Goal: Check status: Check status

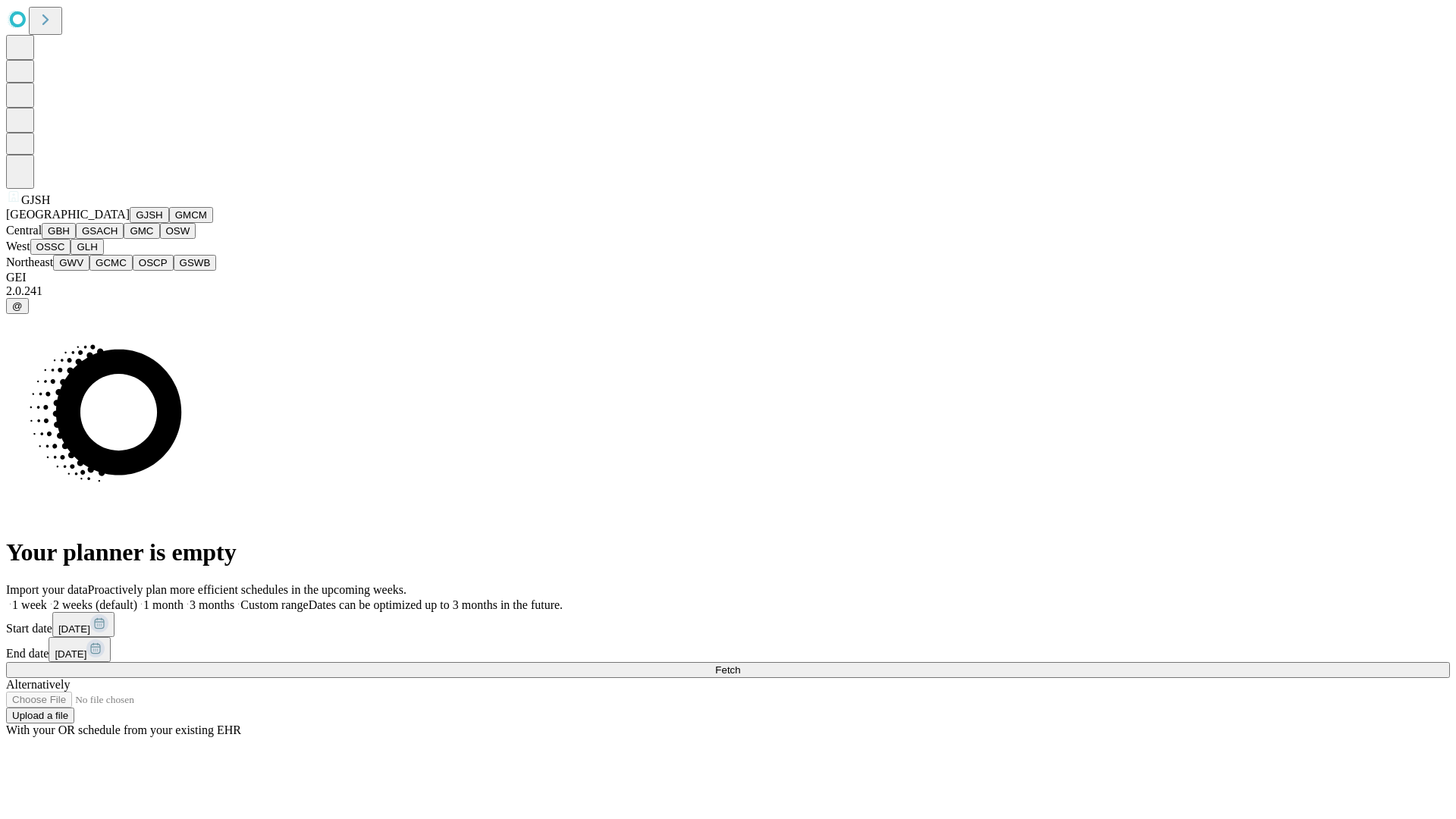
click at [130, 223] on button "GJSH" at bounding box center [149, 215] width 39 height 16
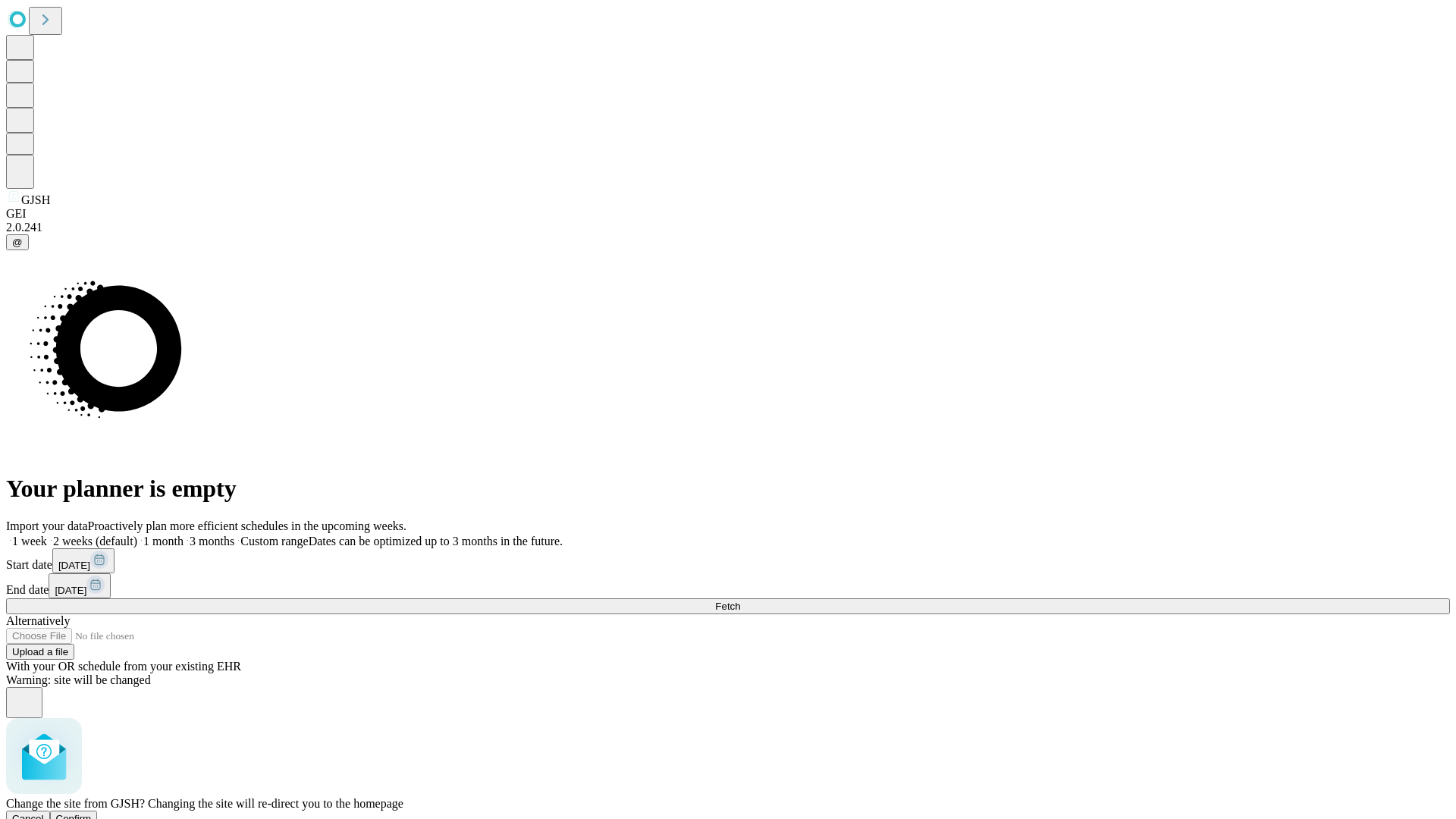
click at [92, 813] on span "Confirm" at bounding box center [74, 818] width 36 height 12
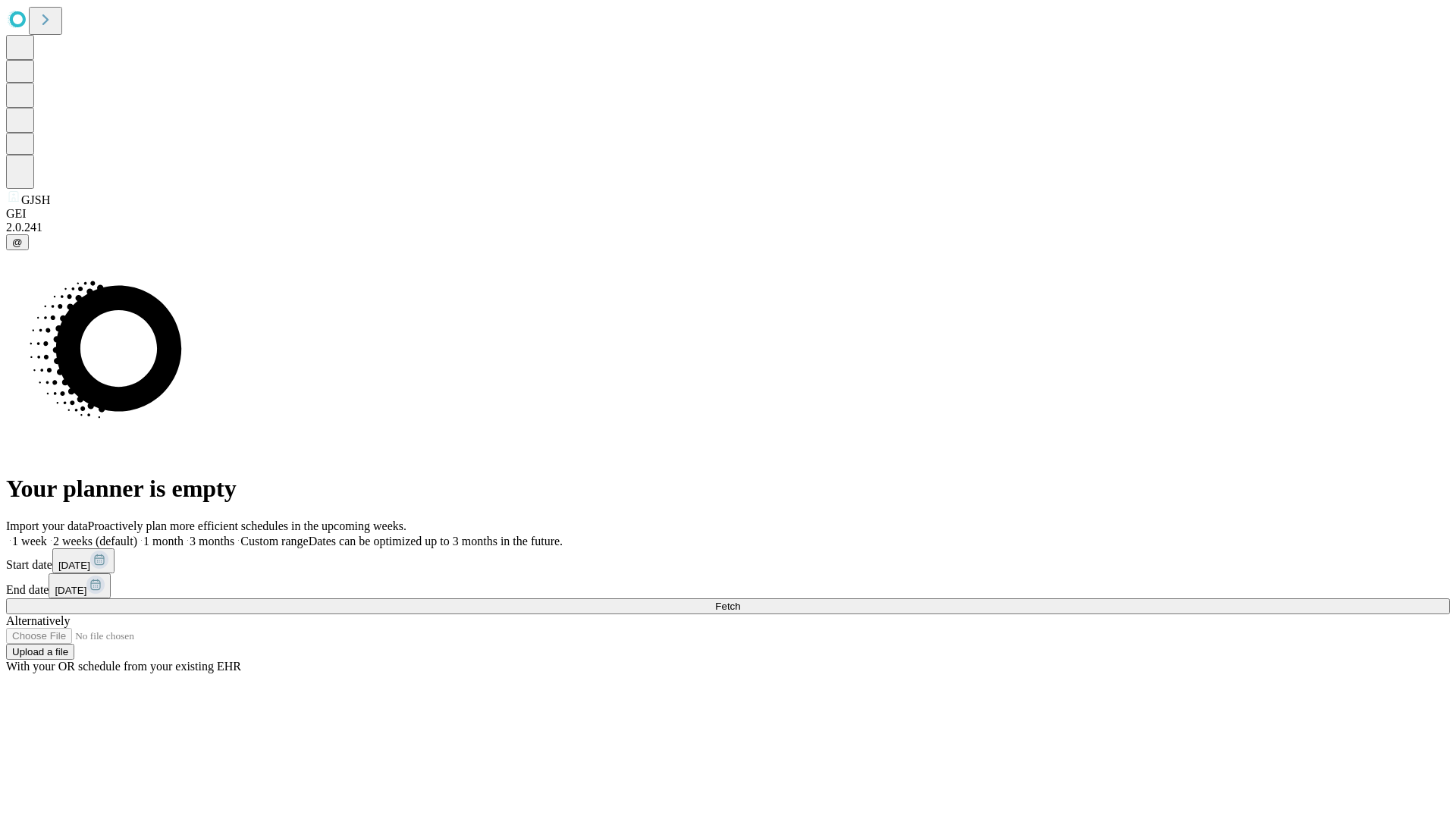
click at [47, 534] on label "1 week" at bounding box center [27, 541] width 41 height 12
click at [740, 600] on span "Fetch" at bounding box center [728, 606] width 25 height 12
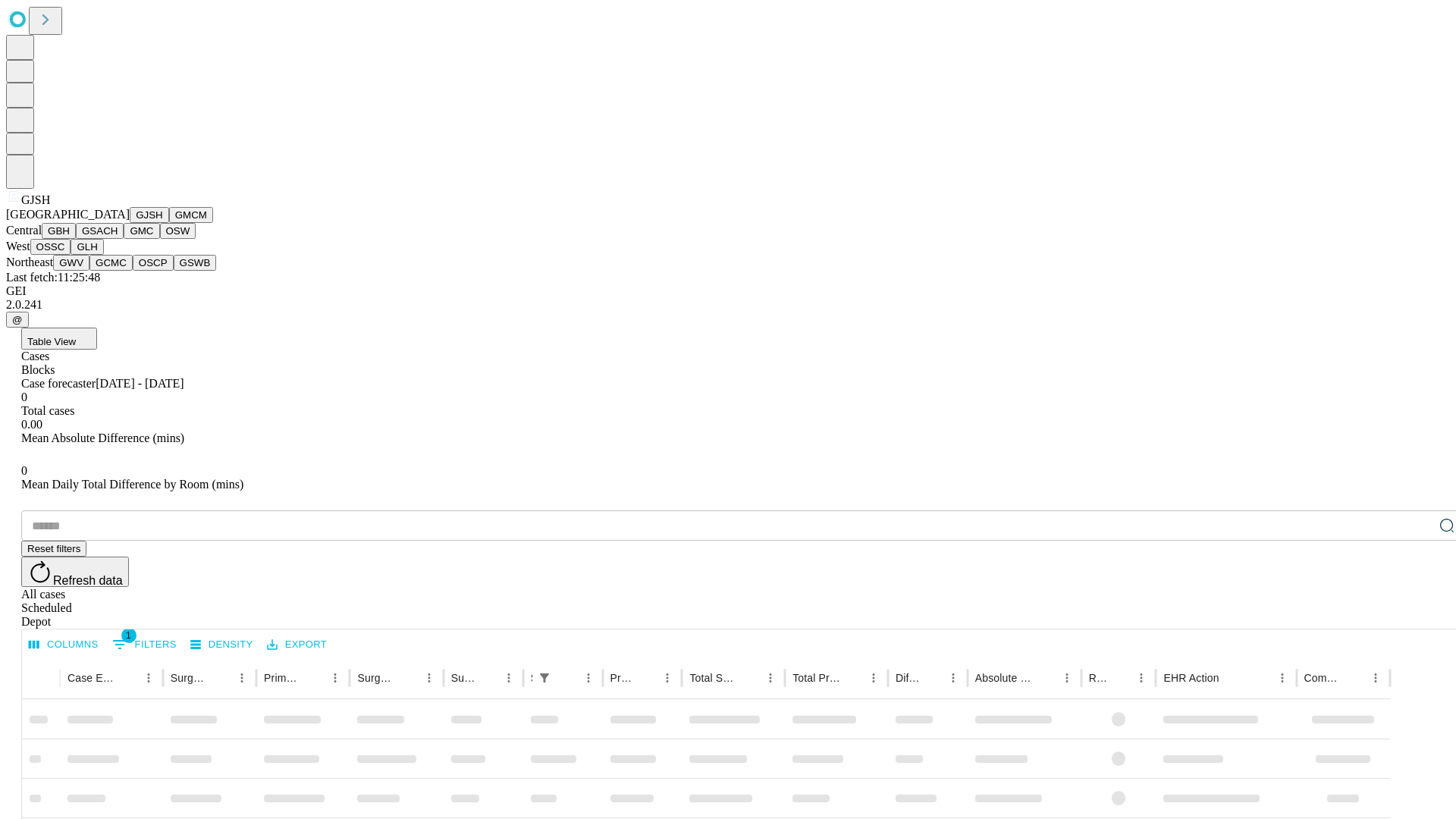
click at [169, 223] on button "GMCM" at bounding box center [190, 215] width 44 height 16
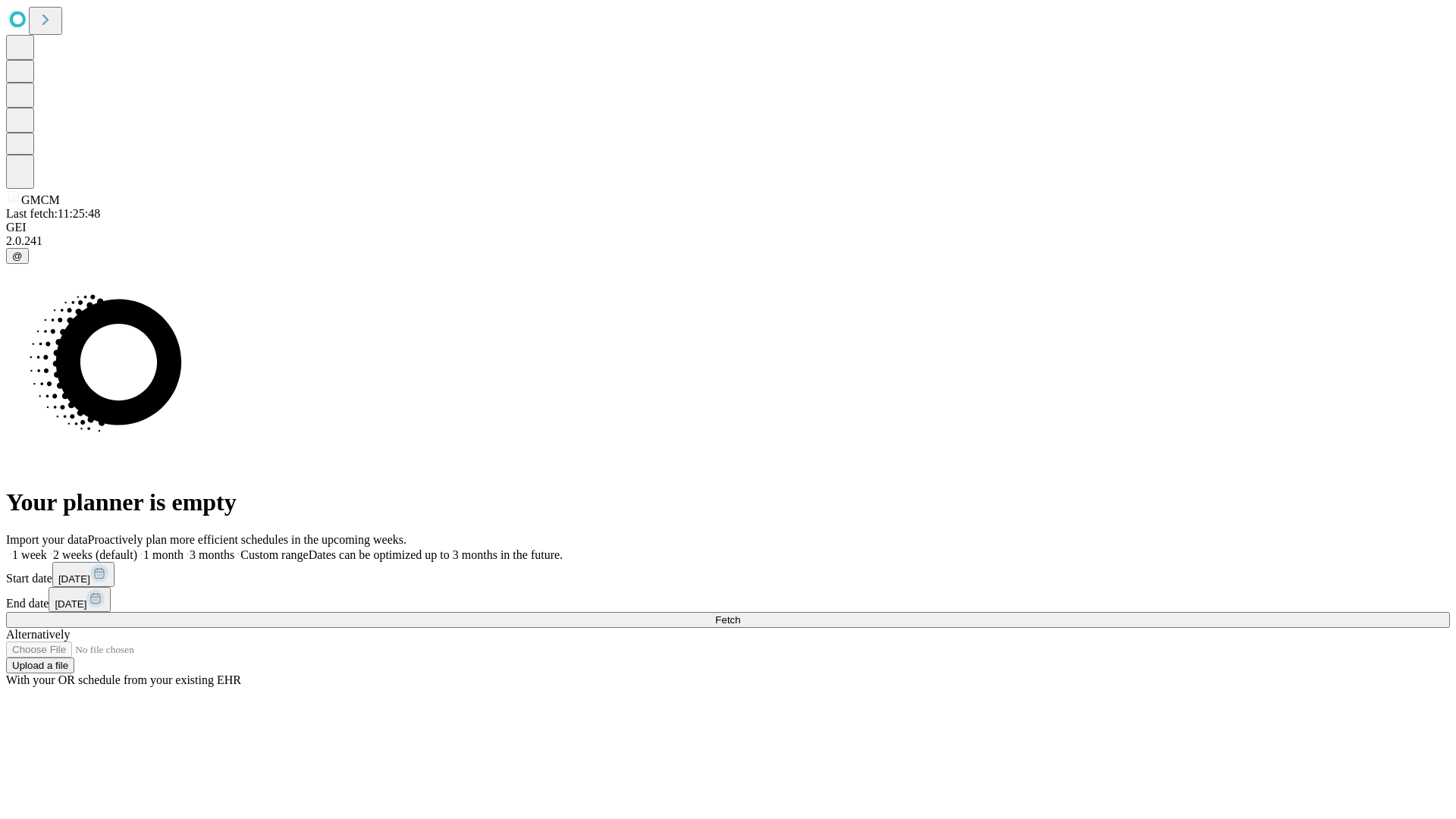
click at [47, 548] on label "1 week" at bounding box center [27, 554] width 41 height 12
click at [740, 614] on span "Fetch" at bounding box center [728, 620] width 25 height 12
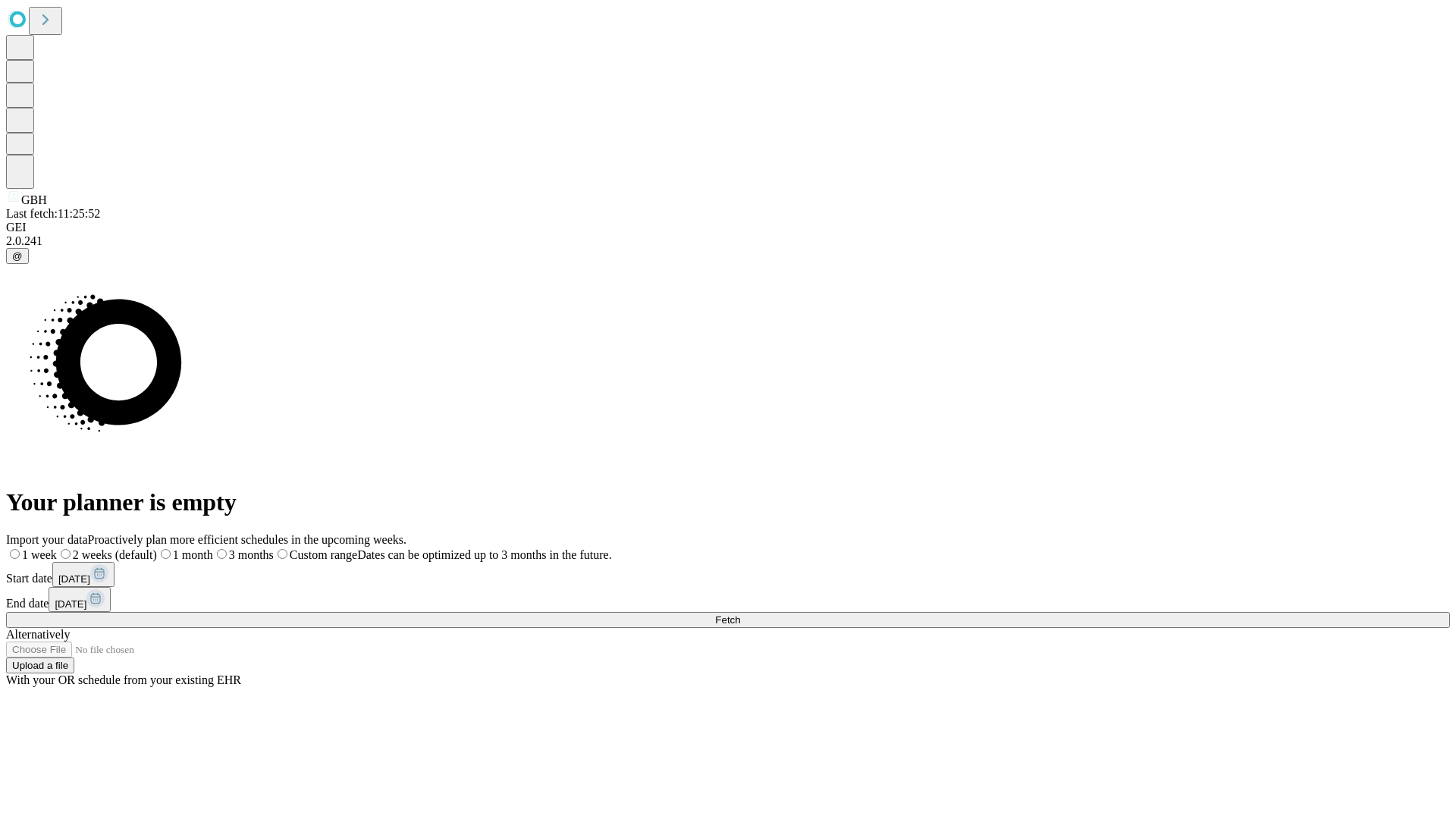
click at [57, 548] on label "1 week" at bounding box center [31, 554] width 51 height 12
click at [740, 614] on span "Fetch" at bounding box center [728, 620] width 25 height 12
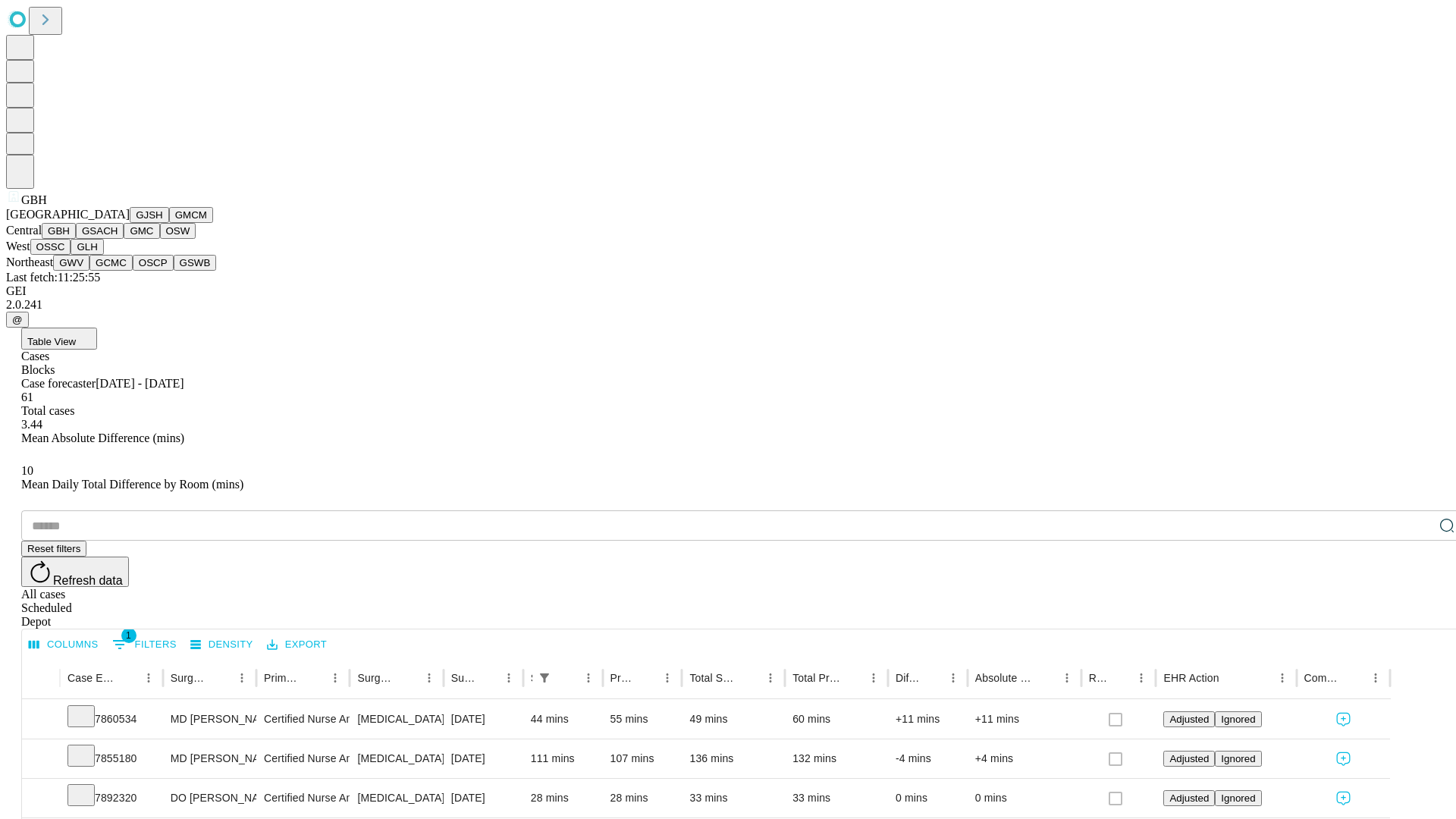
click at [117, 239] on button "GSACH" at bounding box center [100, 231] width 48 height 16
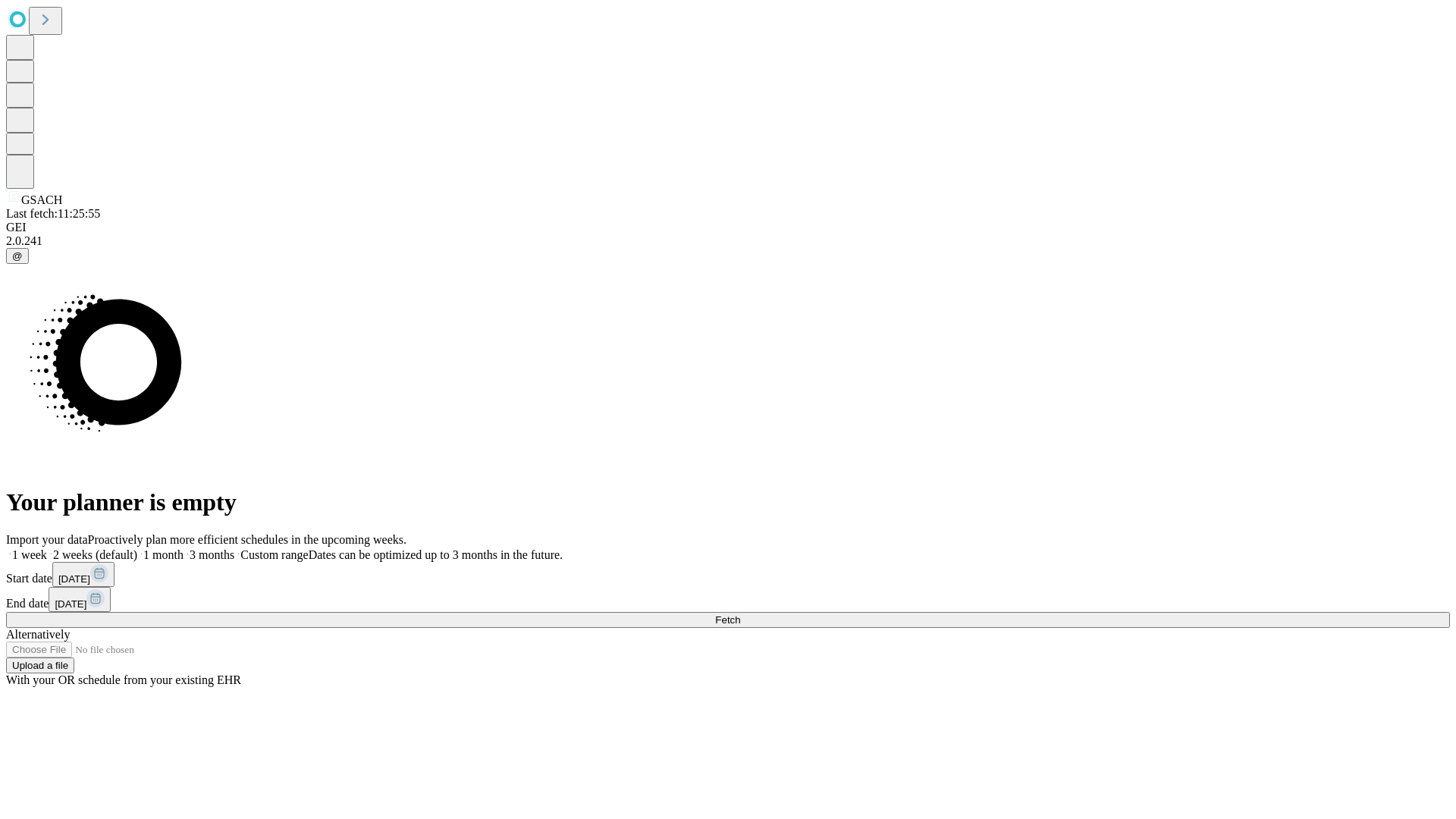
click at [47, 548] on label "1 week" at bounding box center [27, 554] width 41 height 12
click at [740, 614] on span "Fetch" at bounding box center [728, 620] width 25 height 12
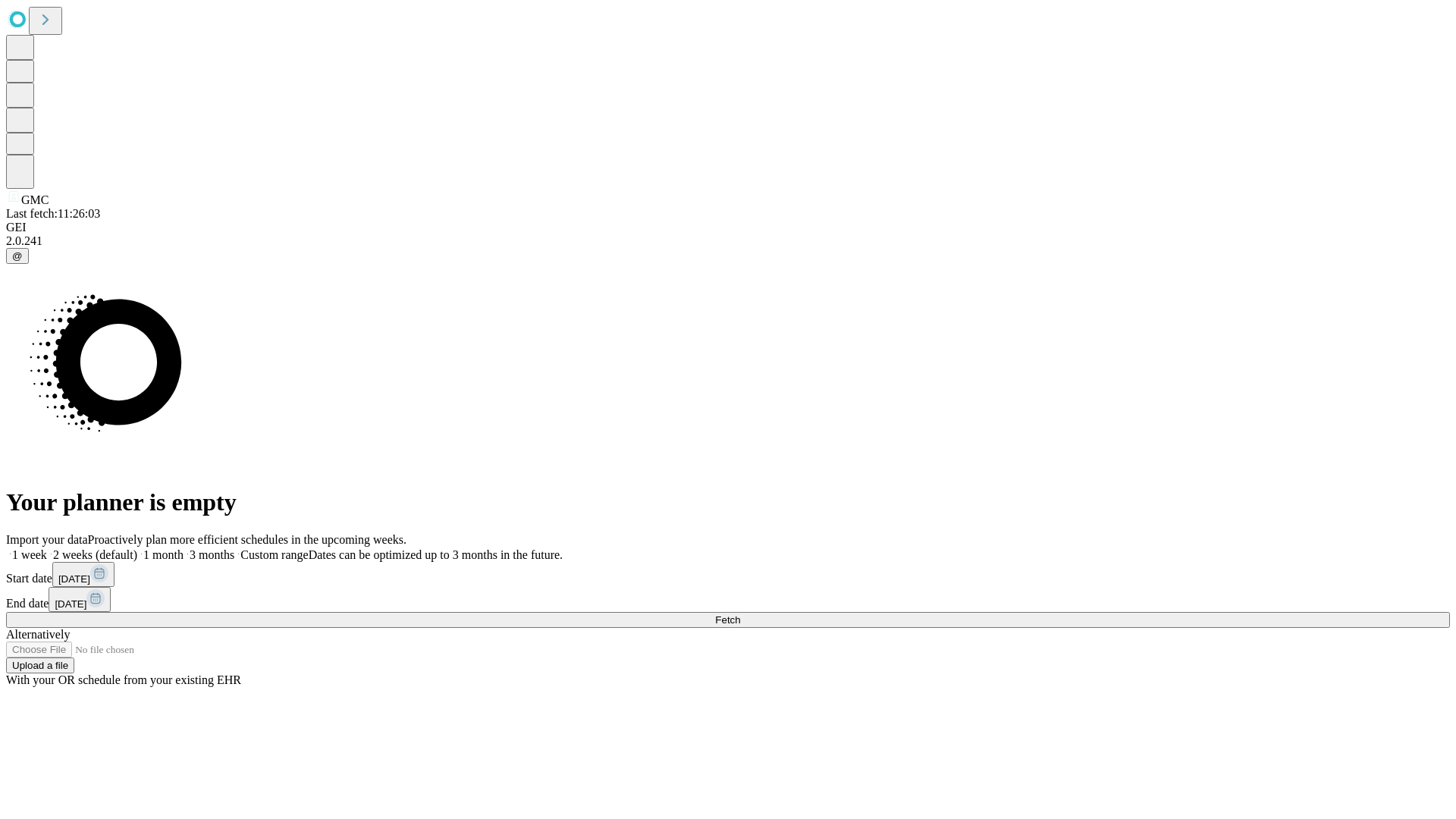
click at [740, 614] on span "Fetch" at bounding box center [728, 620] width 25 height 12
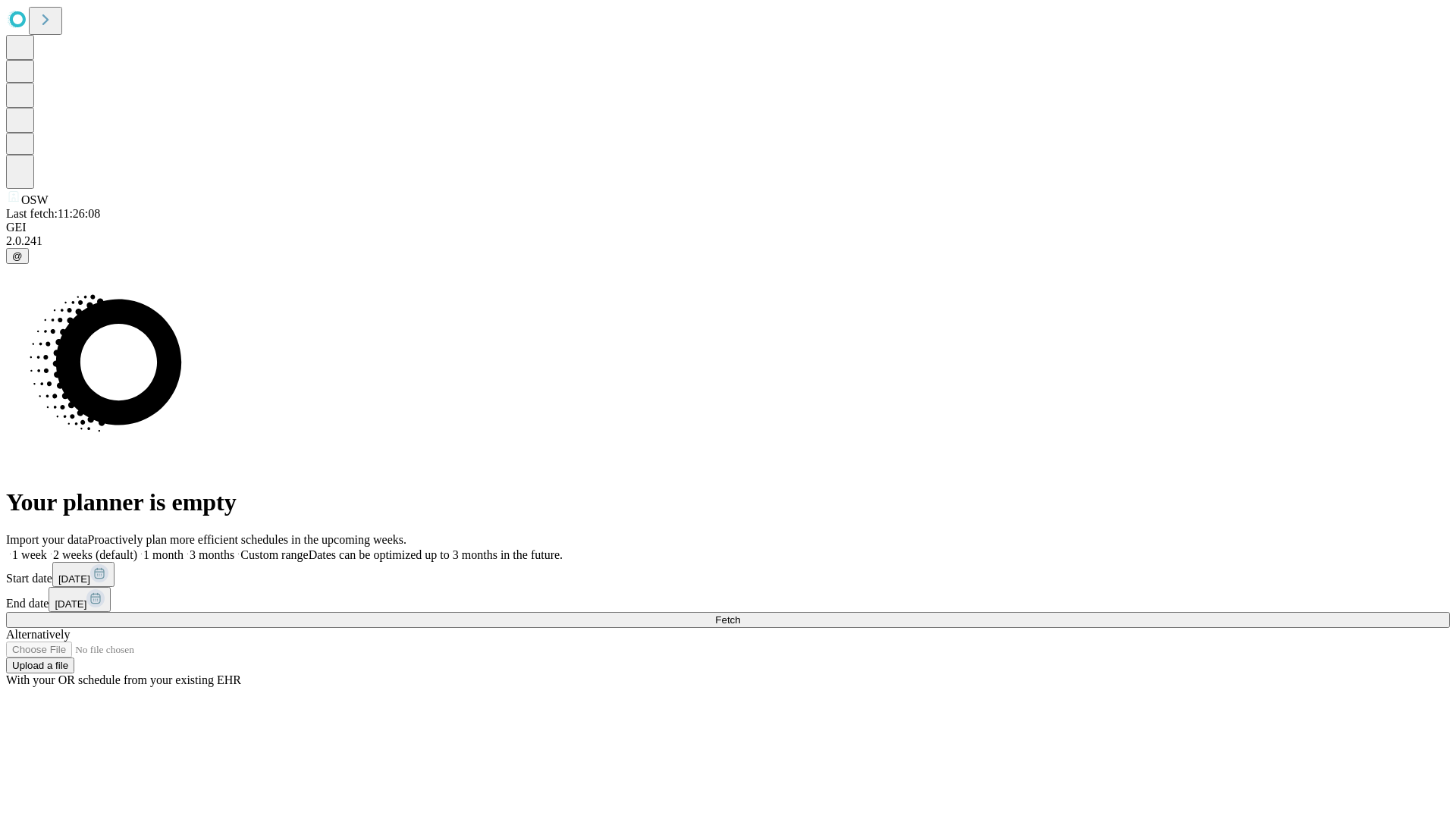
click at [47, 548] on label "1 week" at bounding box center [27, 554] width 41 height 12
click at [740, 614] on span "Fetch" at bounding box center [728, 620] width 25 height 12
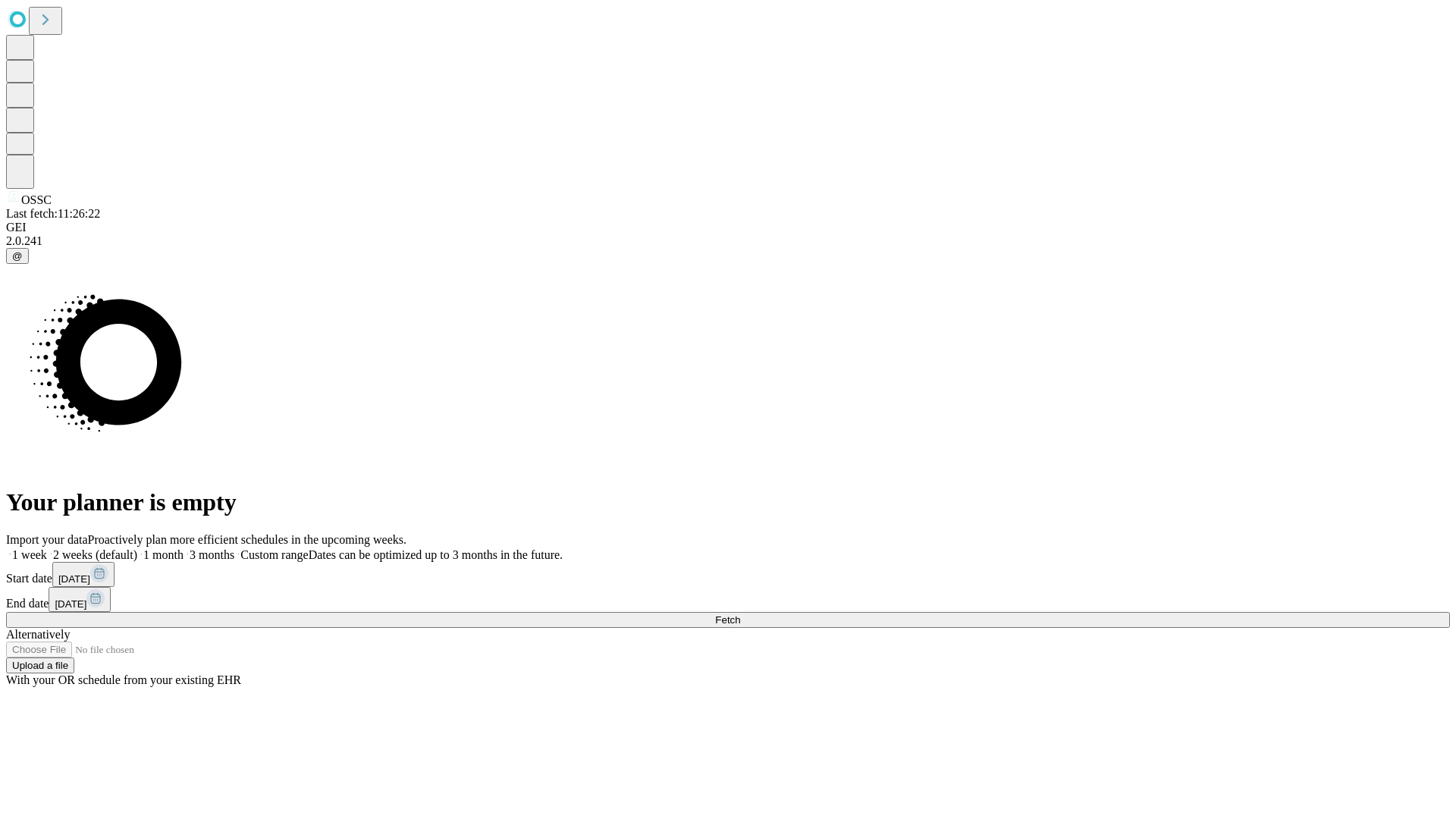
click at [47, 548] on label "1 week" at bounding box center [27, 554] width 41 height 12
click at [740, 614] on span "Fetch" at bounding box center [728, 620] width 25 height 12
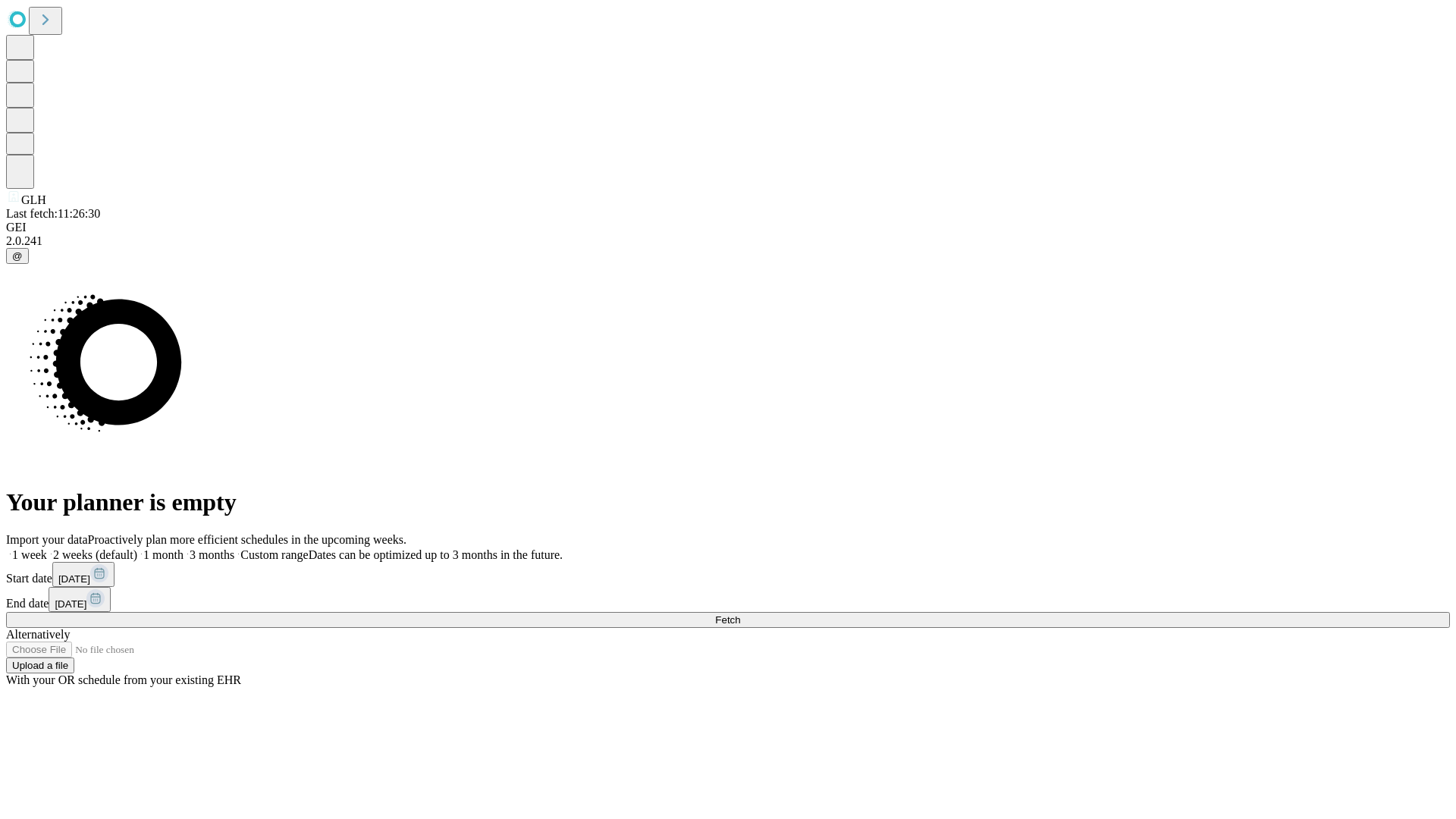
click at [47, 548] on label "1 week" at bounding box center [27, 554] width 41 height 12
click at [740, 614] on span "Fetch" at bounding box center [728, 620] width 25 height 12
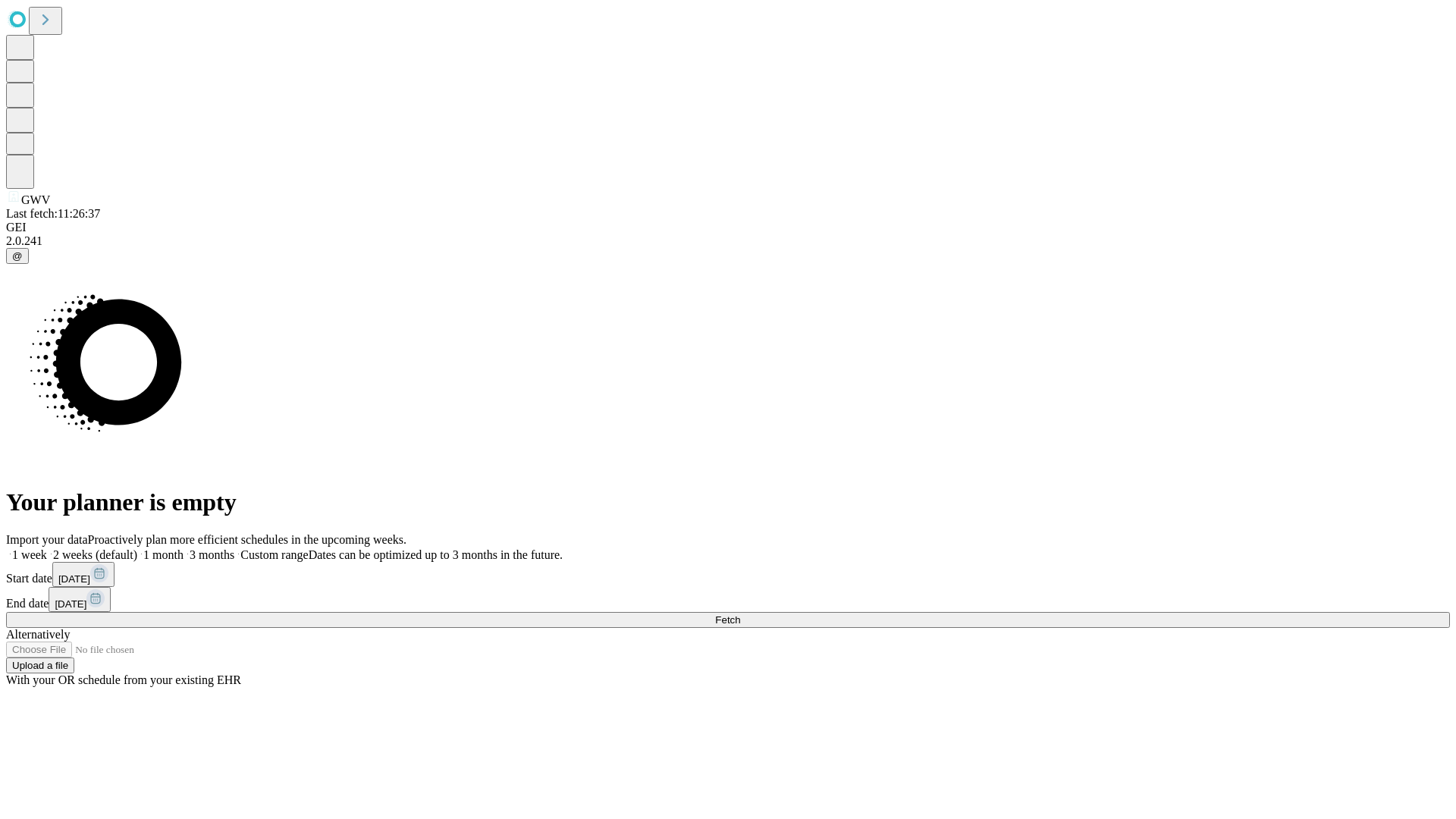
click at [47, 548] on label "1 week" at bounding box center [27, 554] width 41 height 12
click at [740, 614] on span "Fetch" at bounding box center [728, 620] width 25 height 12
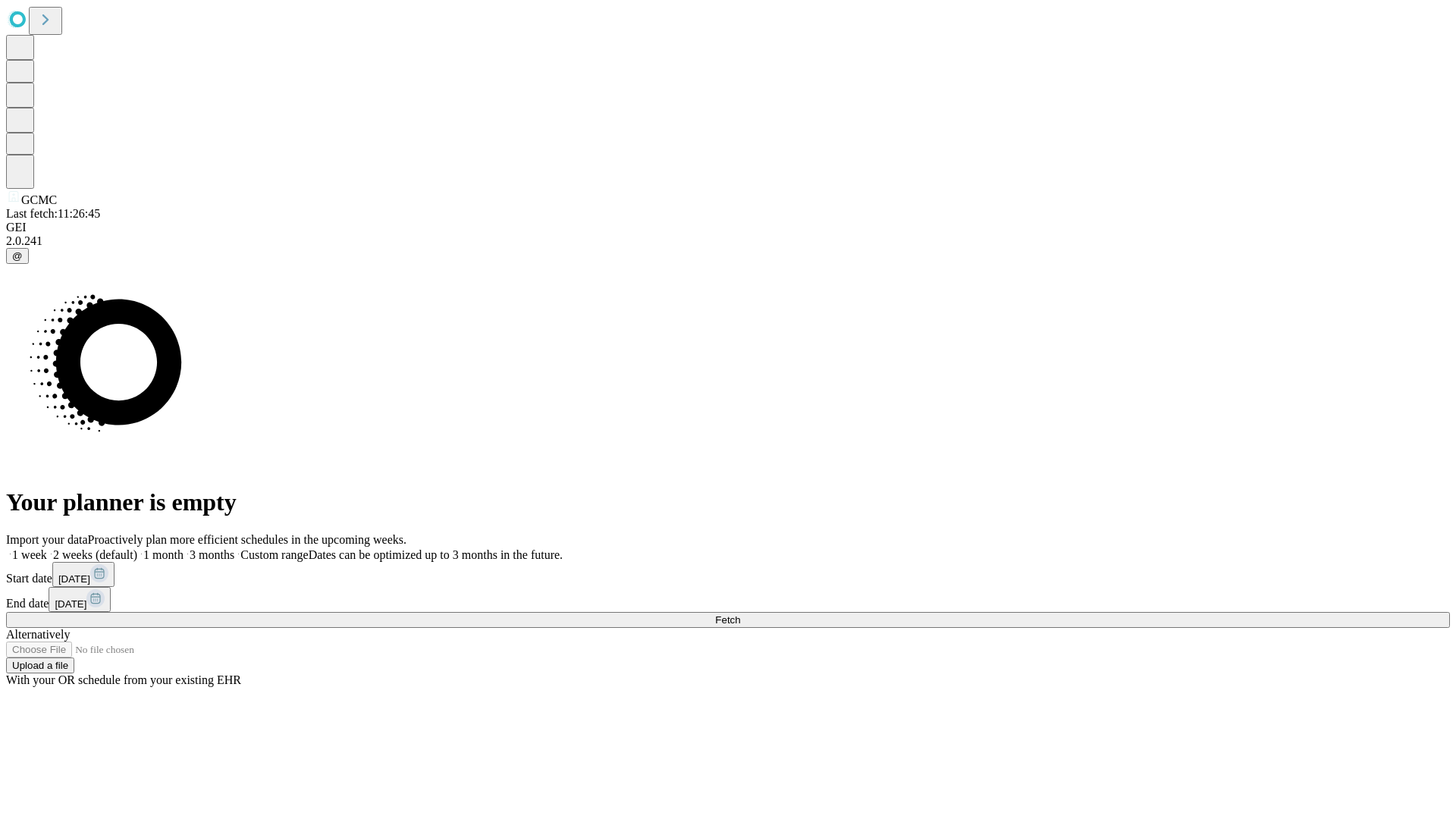
click at [47, 548] on label "1 week" at bounding box center [27, 554] width 41 height 12
click at [740, 614] on span "Fetch" at bounding box center [728, 620] width 25 height 12
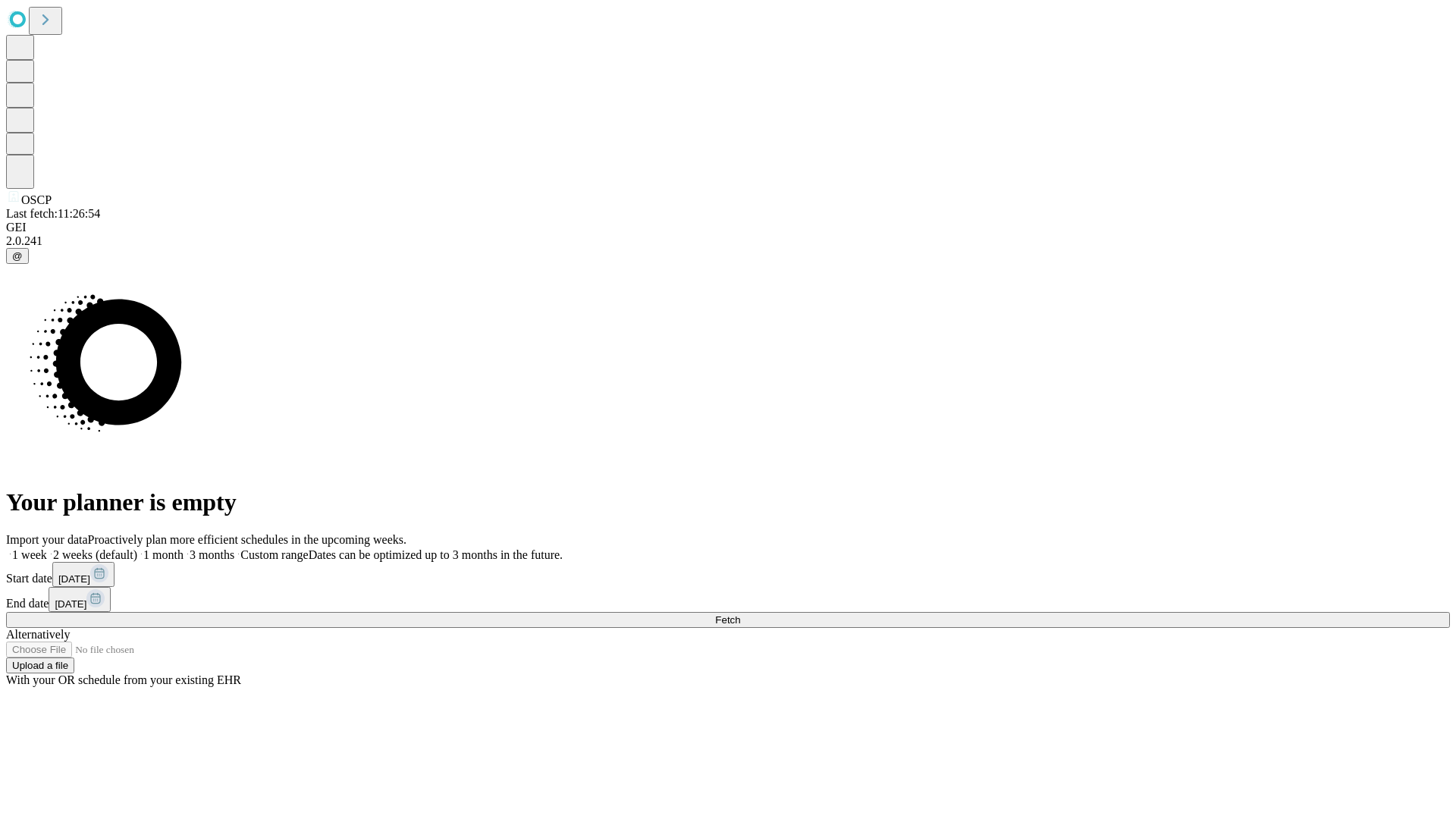
click at [740, 614] on span "Fetch" at bounding box center [728, 620] width 25 height 12
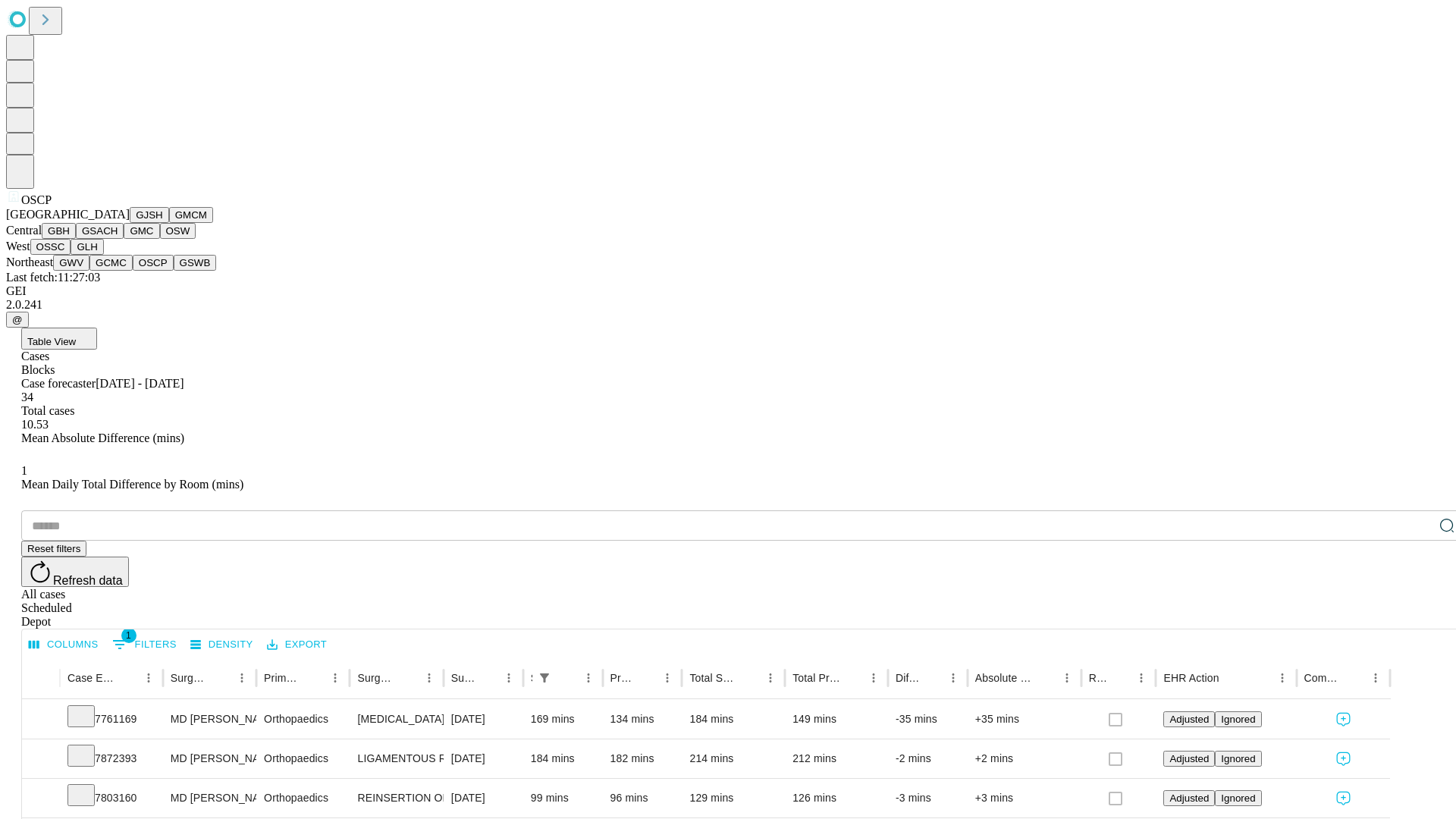
click at [173, 270] on button "GSWB" at bounding box center [195, 262] width 44 height 16
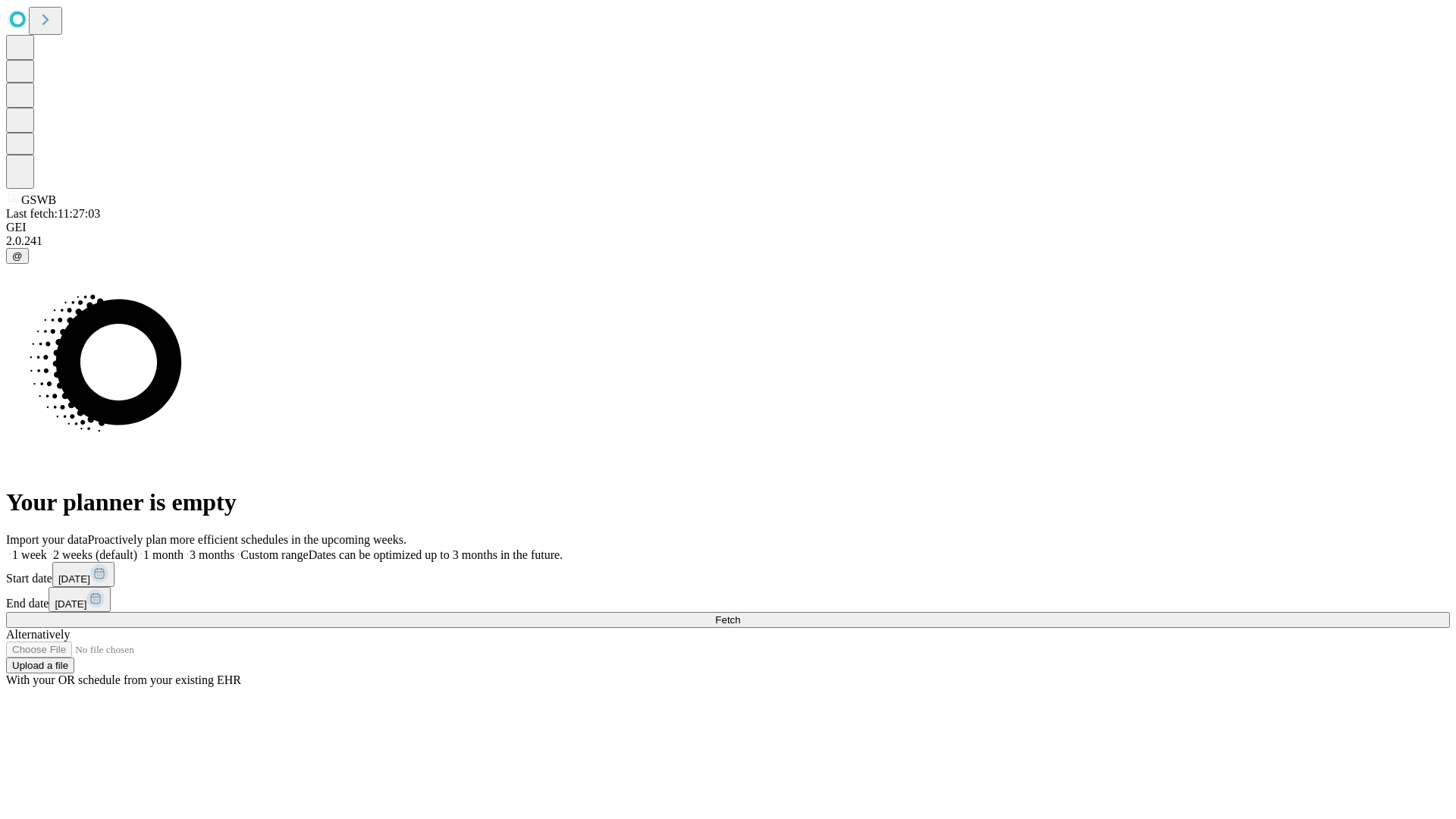
click at [740, 614] on span "Fetch" at bounding box center [728, 620] width 25 height 12
